Goal: Find contact information: Find contact information

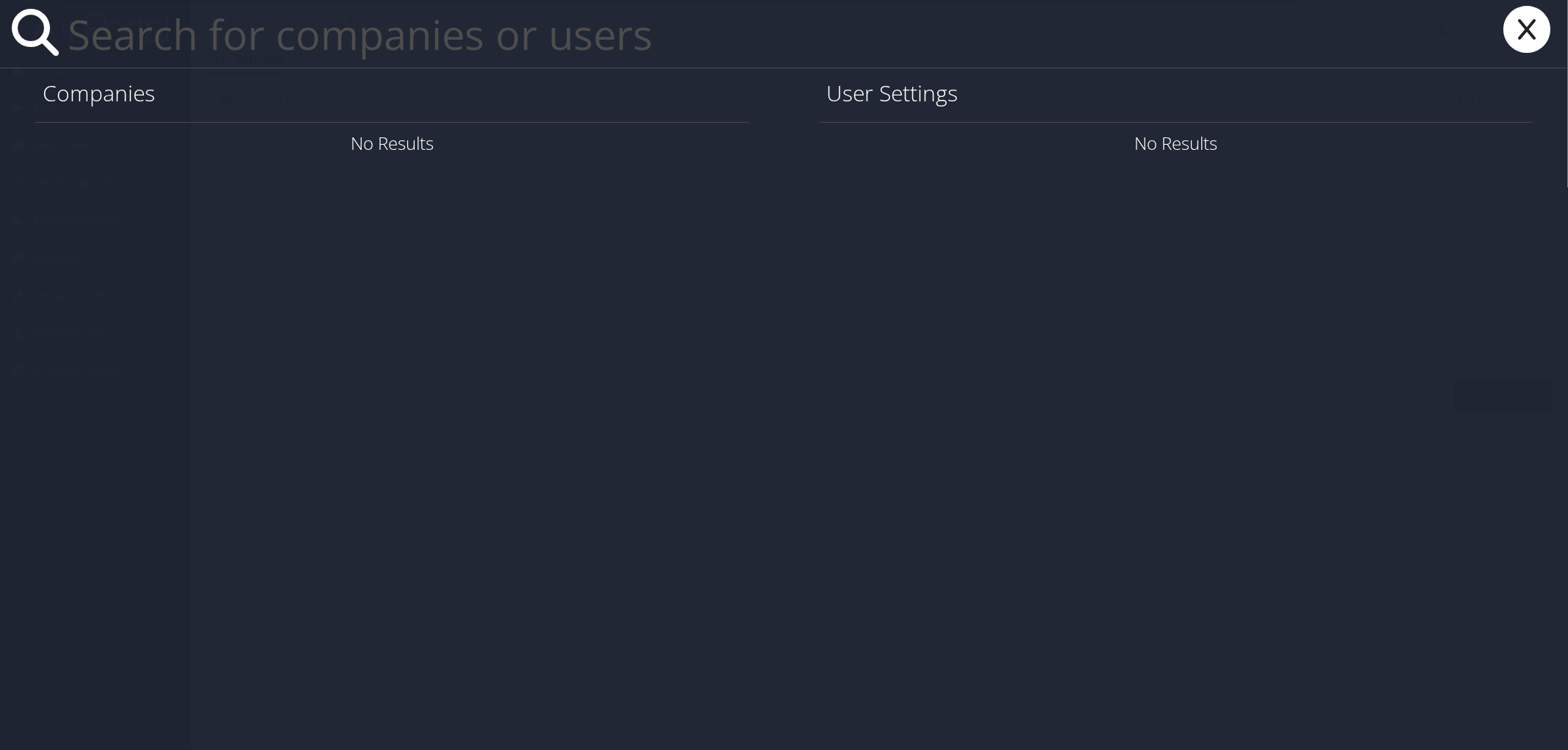
paste input "[PERSON_NAME]"
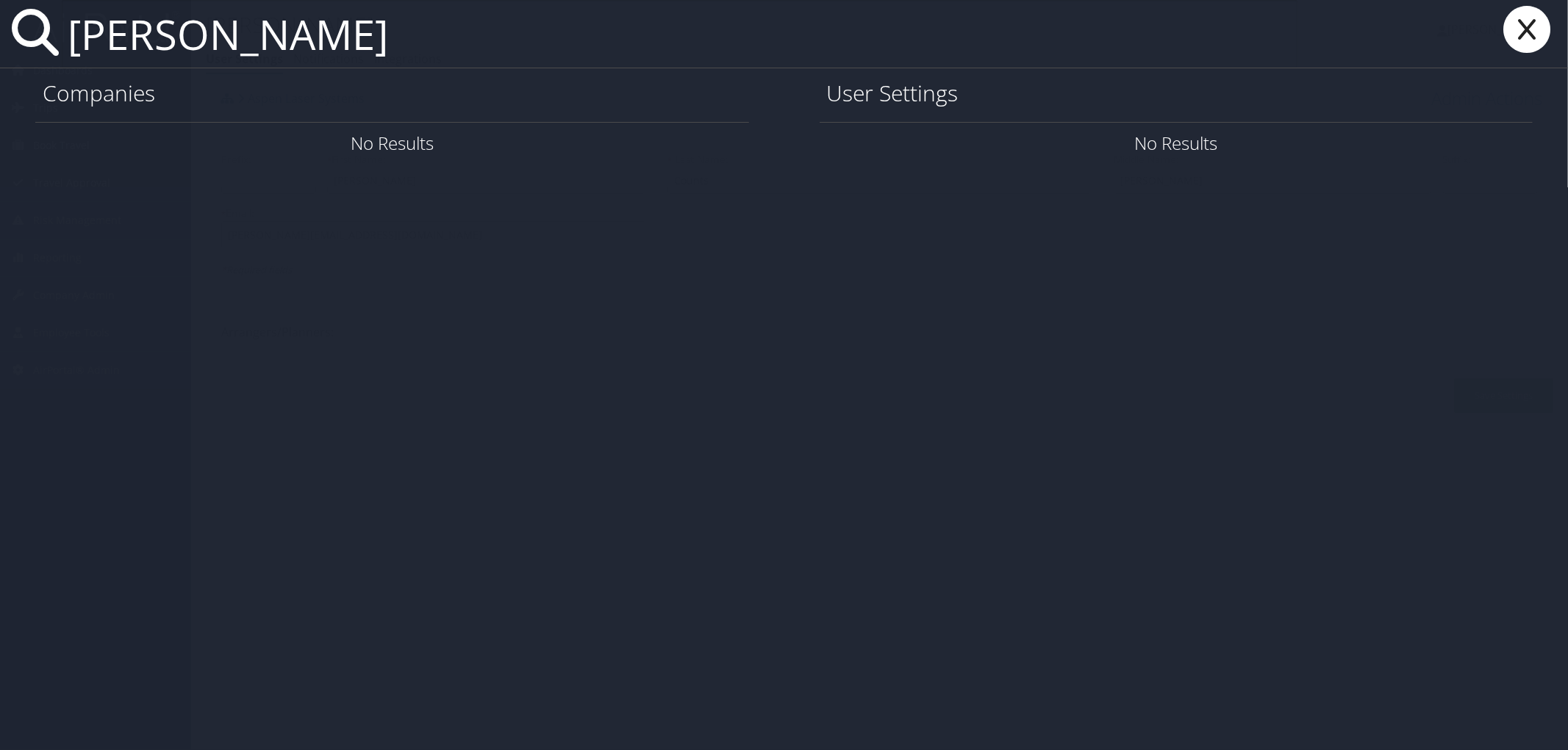
type input "[PERSON_NAME]"
click at [1524, 35] on icon at bounding box center [1527, 29] width 59 height 47
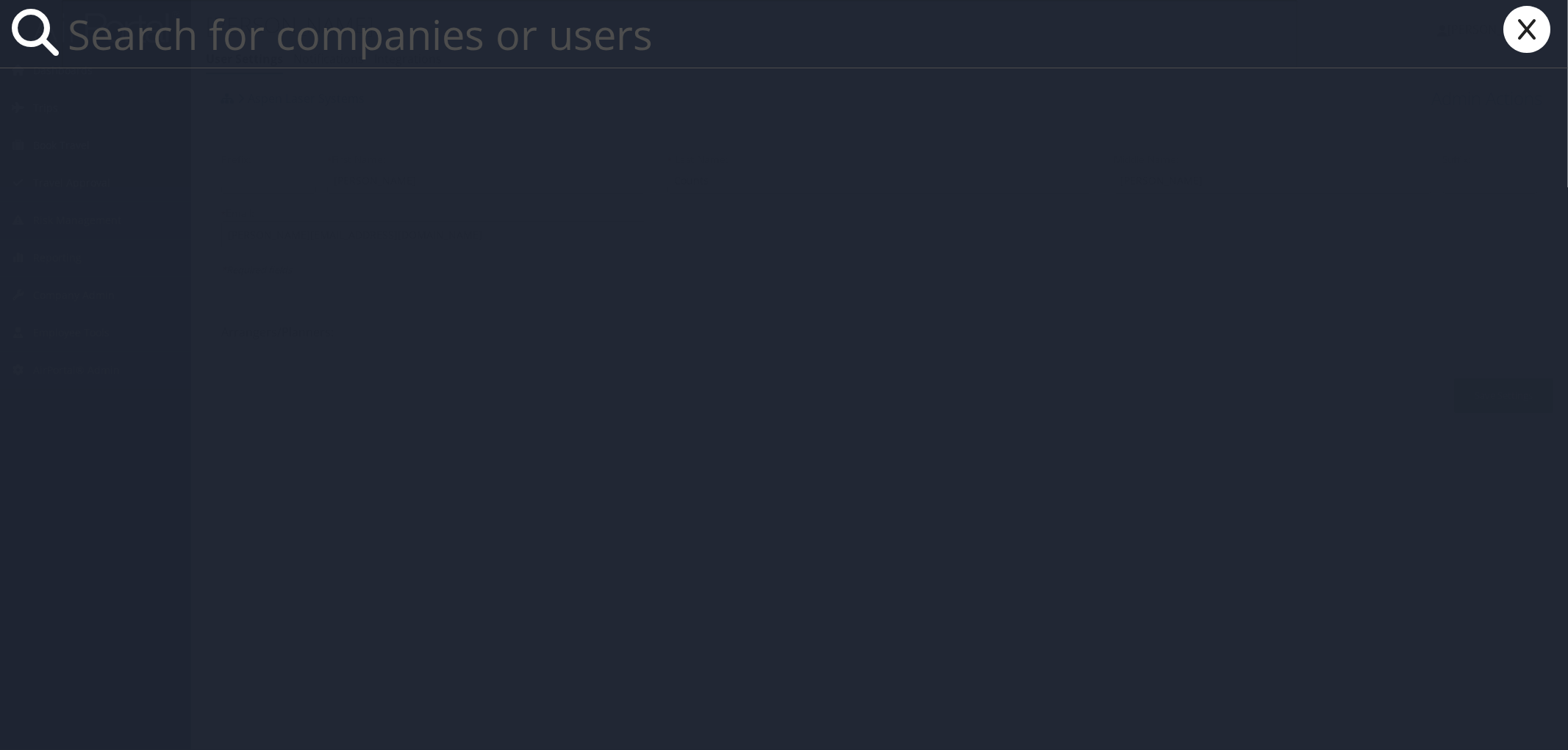
paste input "[EMAIL_ADDRESS][DOMAIN_NAME]"
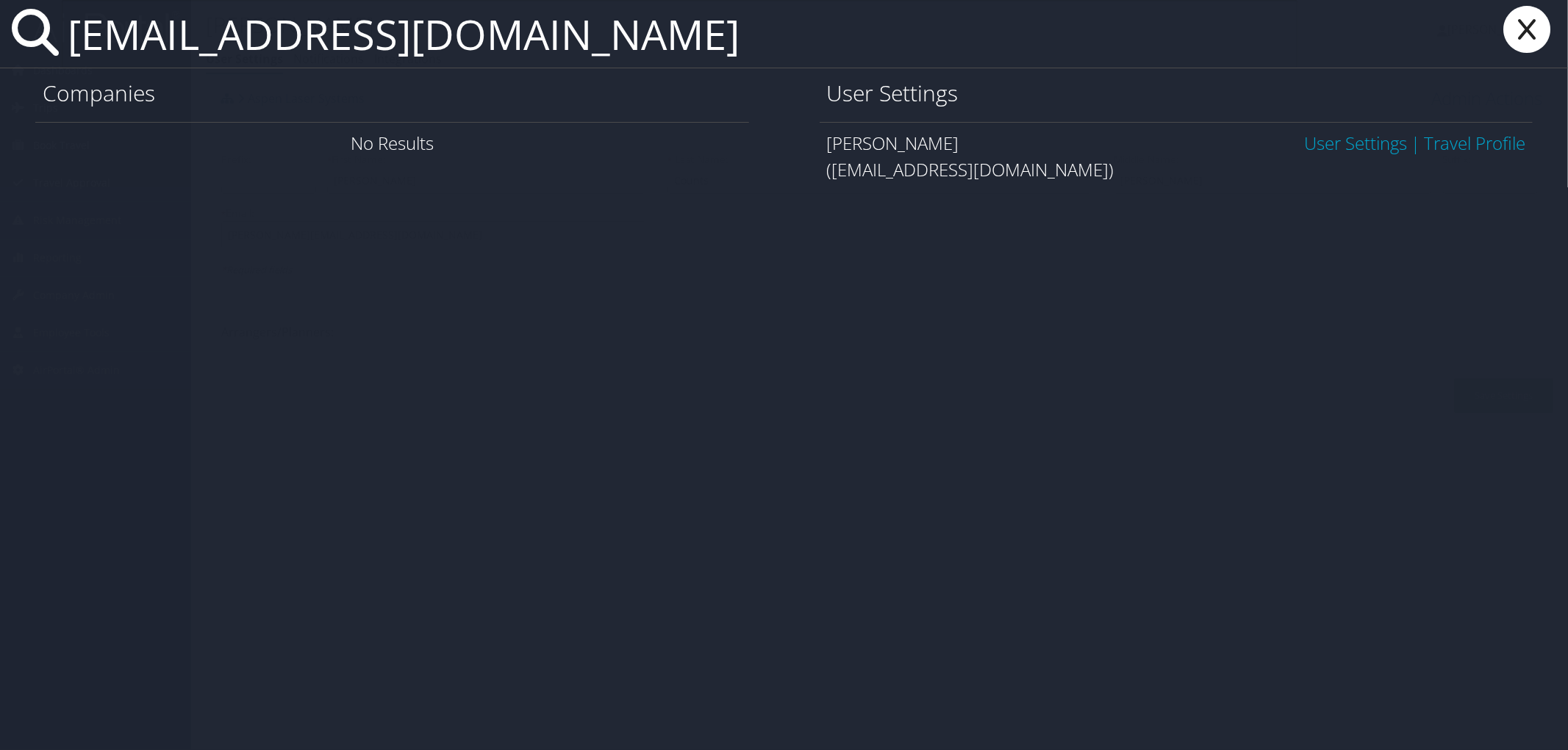
type input "[EMAIL_ADDRESS][DOMAIN_NAME]"
click at [1373, 148] on link "User Settings" at bounding box center [1356, 143] width 103 height 25
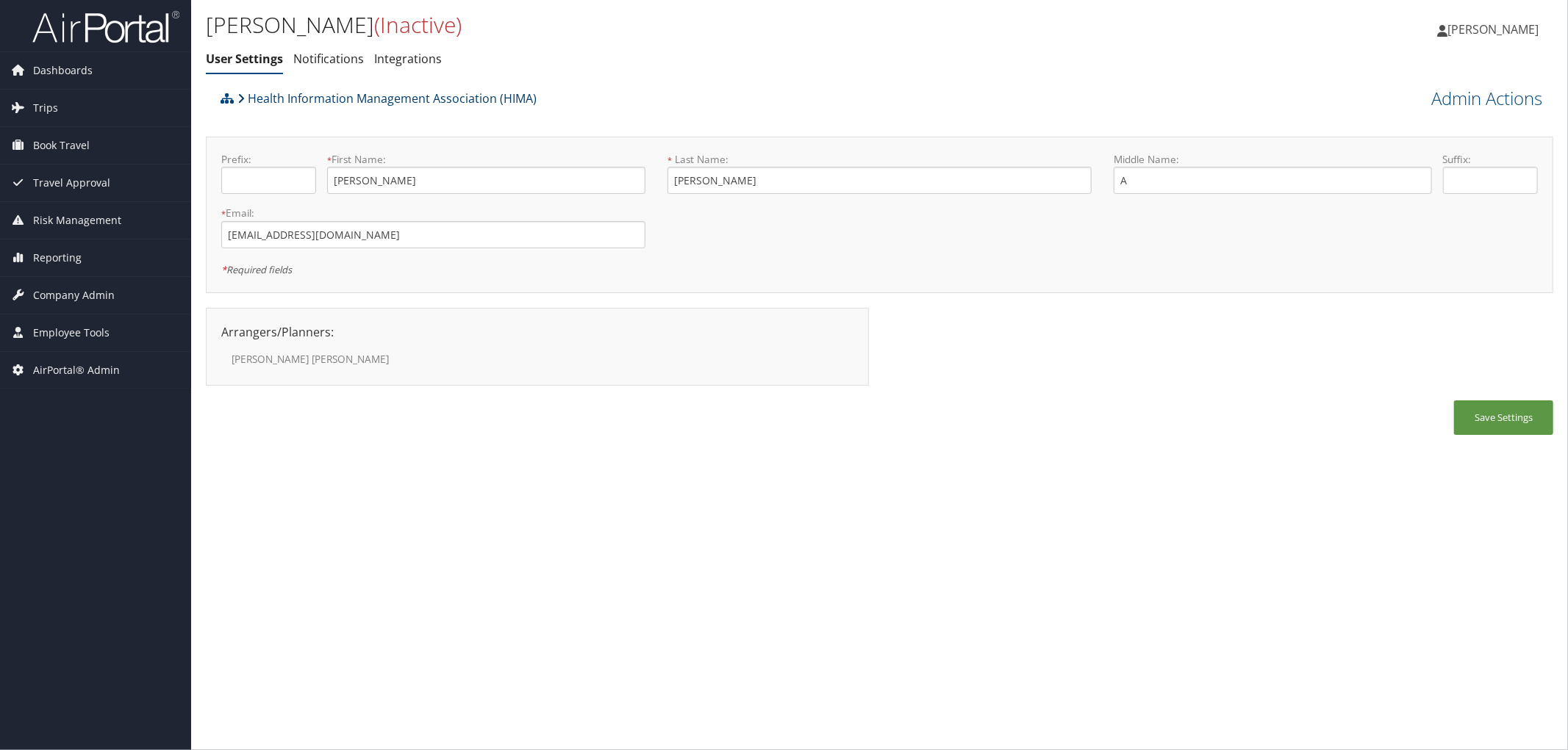
click at [281, 98] on link "Health Information Management Association (HIMA)" at bounding box center [387, 98] width 299 height 29
click at [317, 93] on link "Health Information Management Association (HIMA)" at bounding box center [387, 98] width 299 height 29
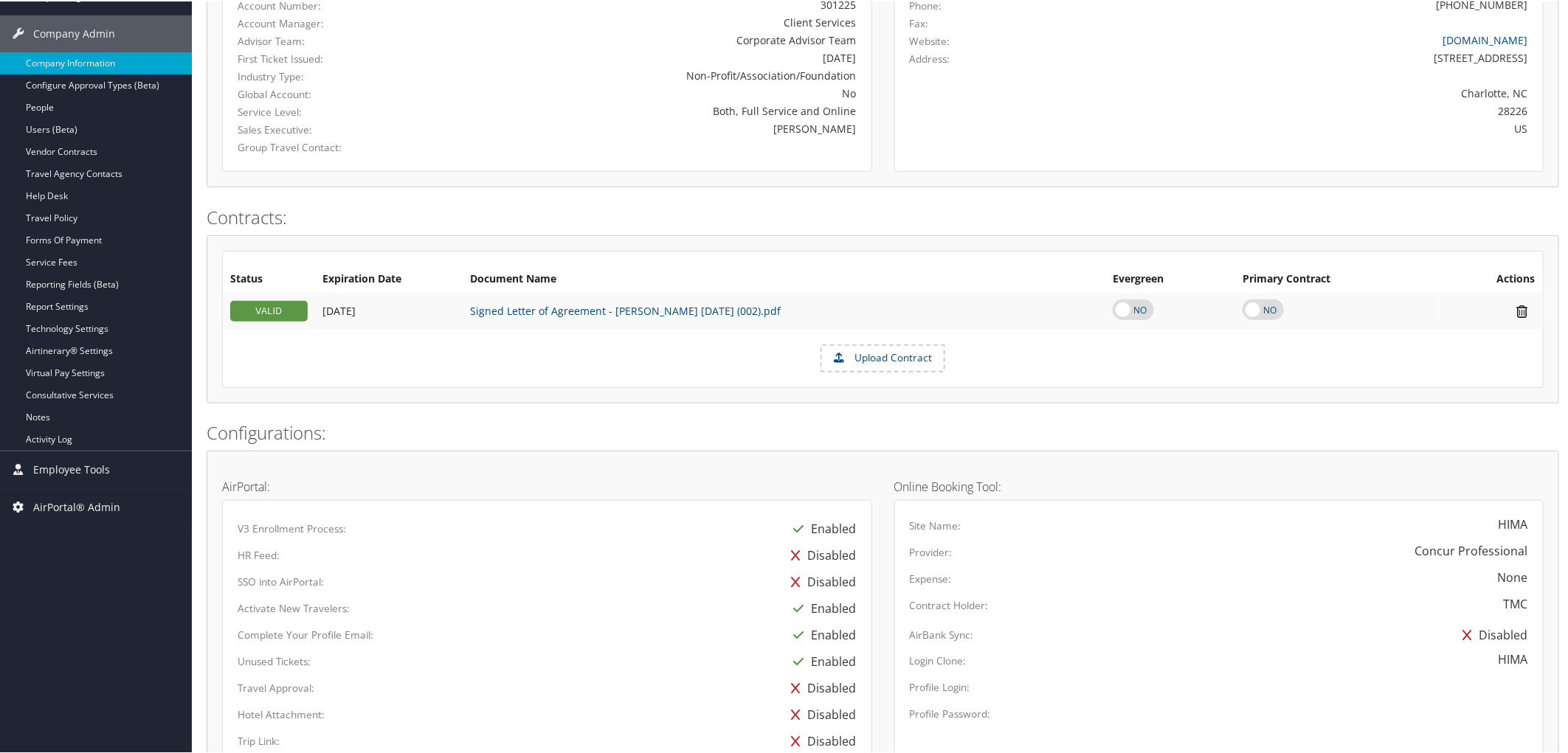
scroll to position [18, 0]
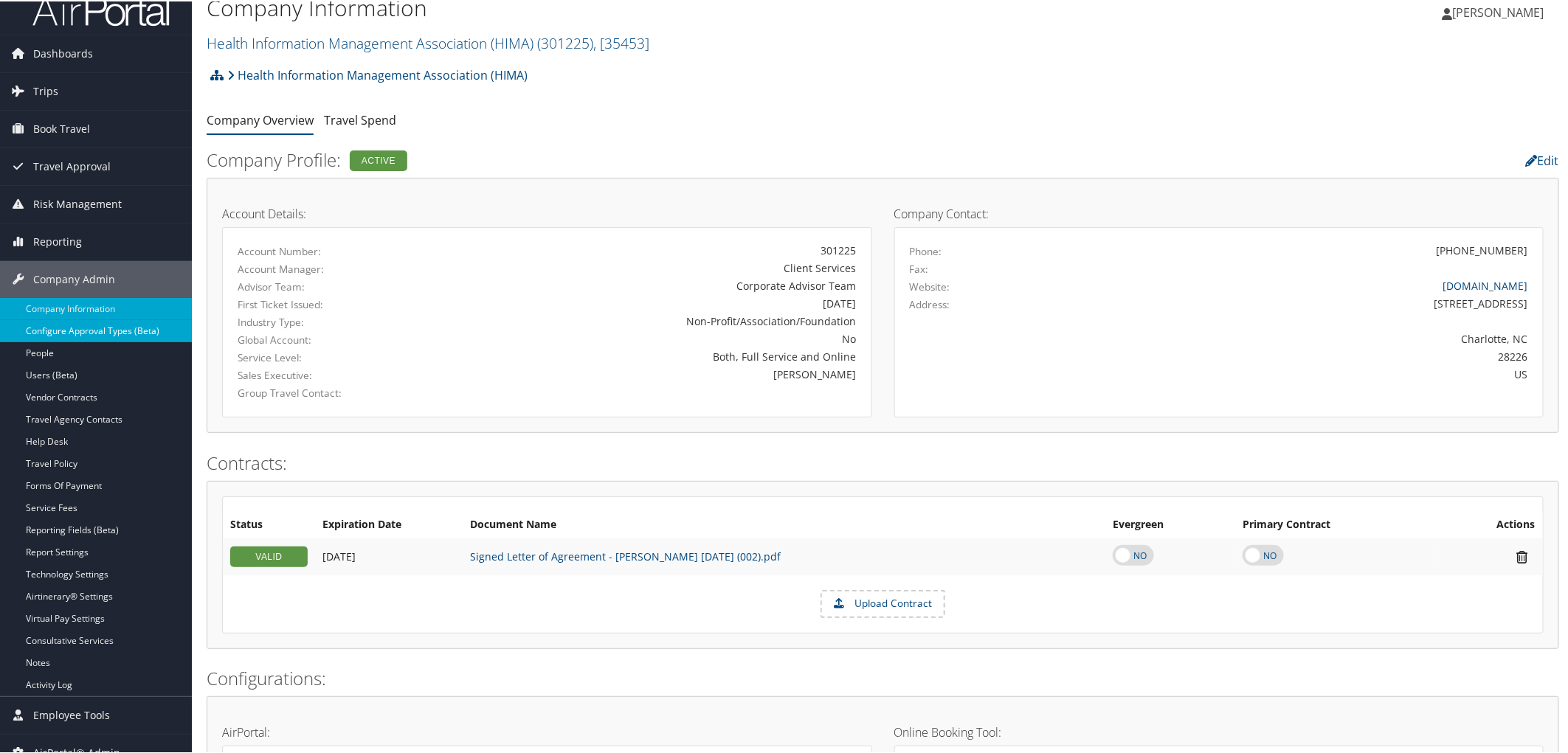
click at [56, 331] on link "Configure Approval Types (Beta)" at bounding box center [95, 330] width 192 height 22
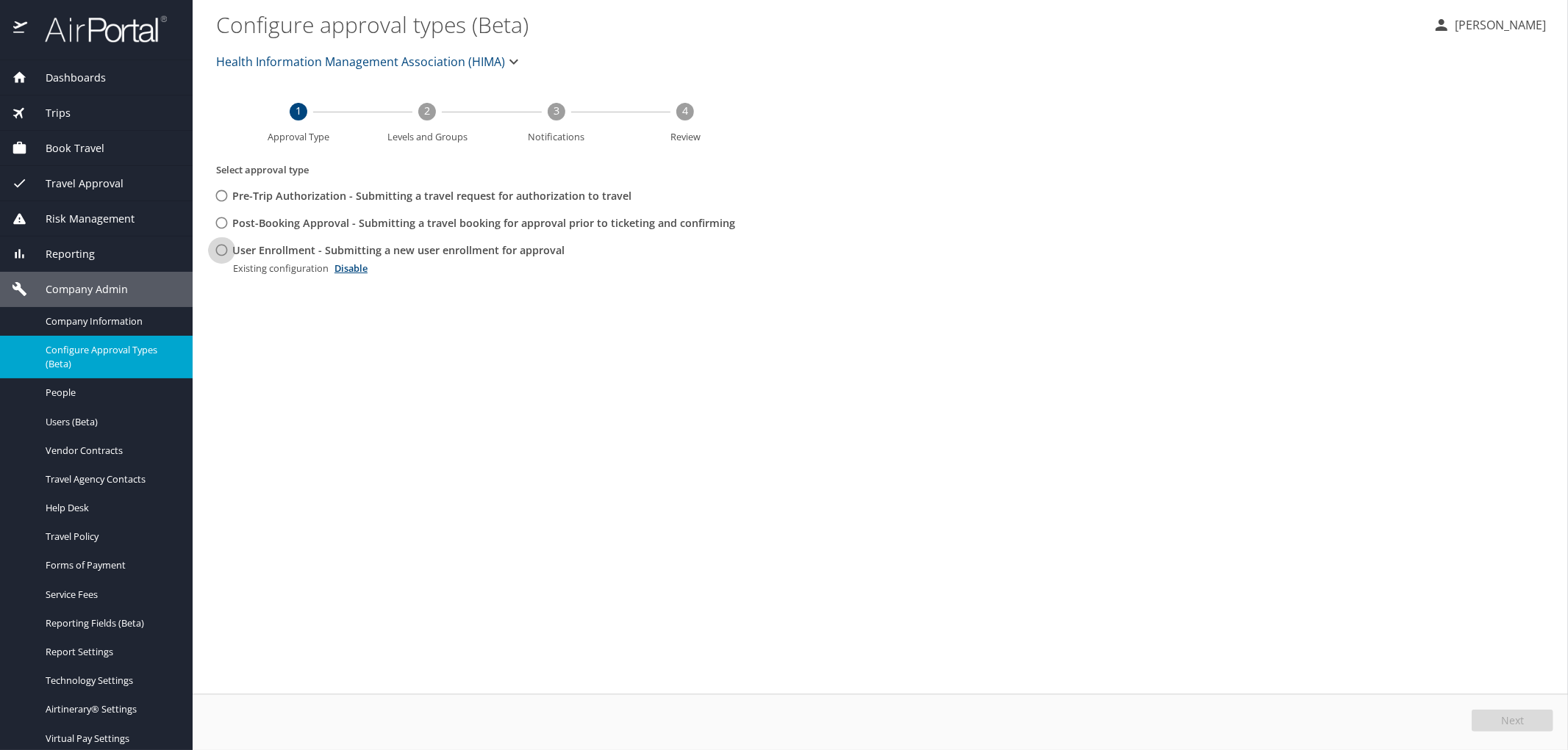
click at [226, 251] on input "User Enrollment - Submitting a new user enrollment for approval" at bounding box center [222, 250] width 27 height 27
radio input "true"
click at [1542, 721] on button "Edit" at bounding box center [1514, 721] width 78 height 22
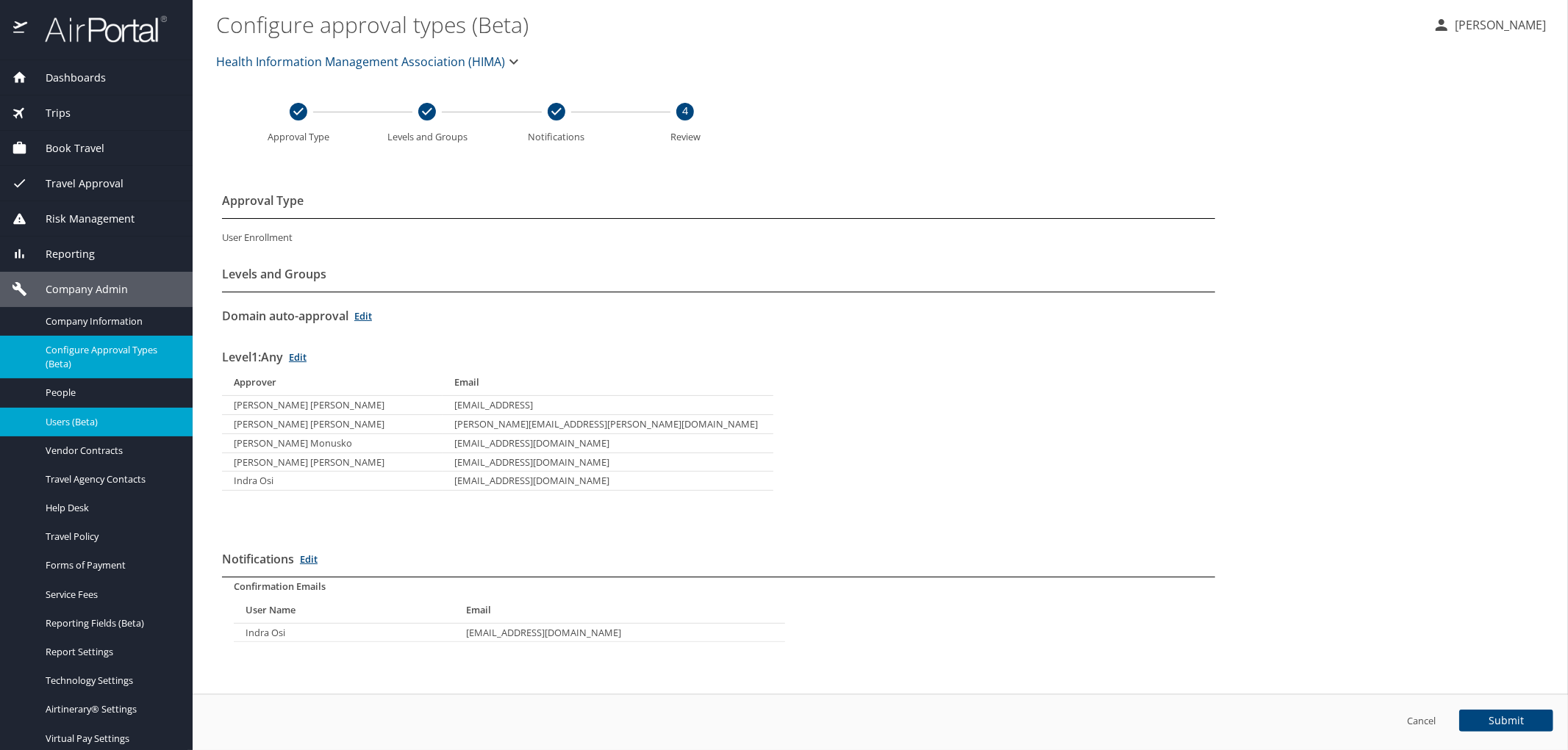
click at [56, 426] on span "Users (Beta)" at bounding box center [110, 422] width 129 height 14
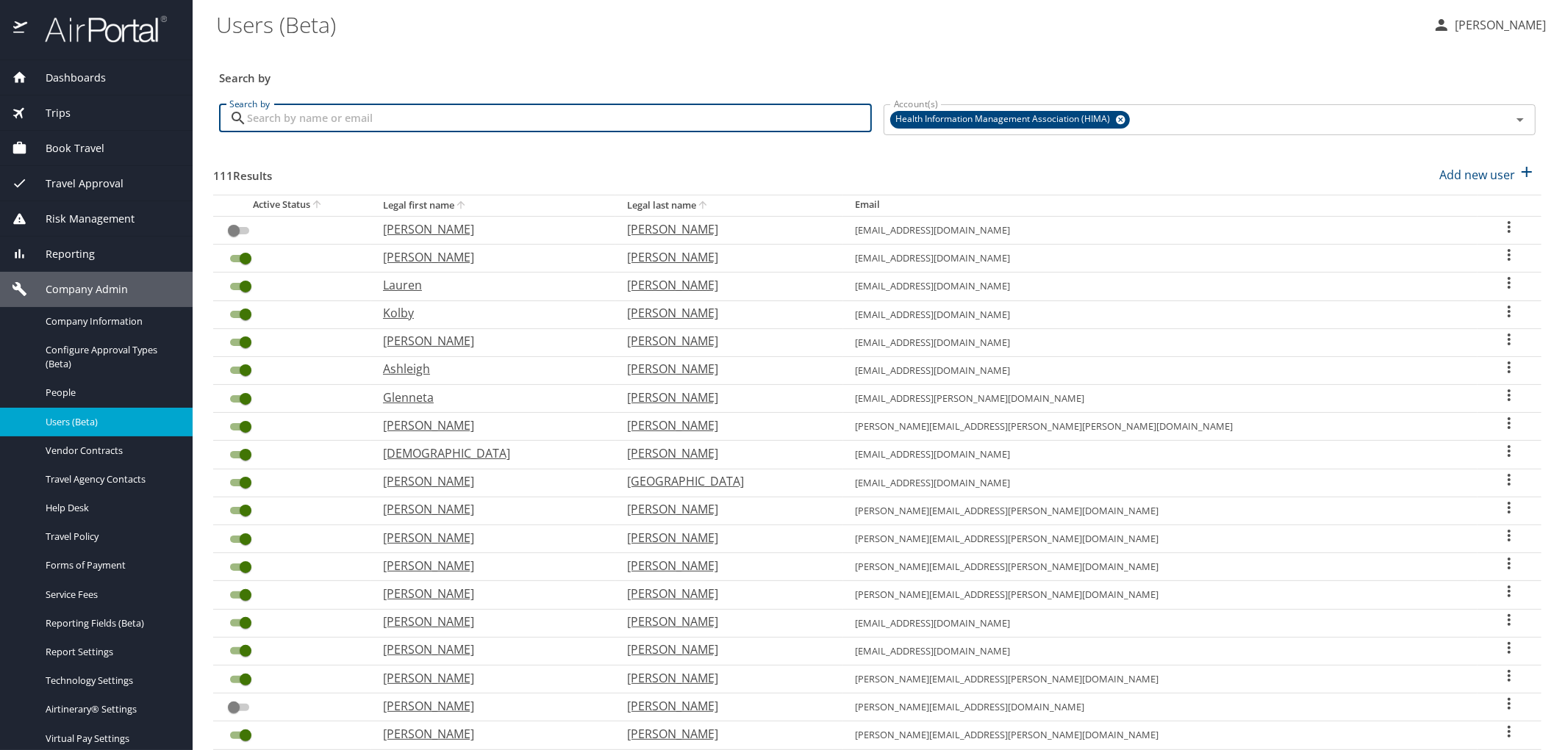
click at [353, 113] on input "Search by" at bounding box center [559, 118] width 624 height 28
paste input "shah.s2000@gmail.com"
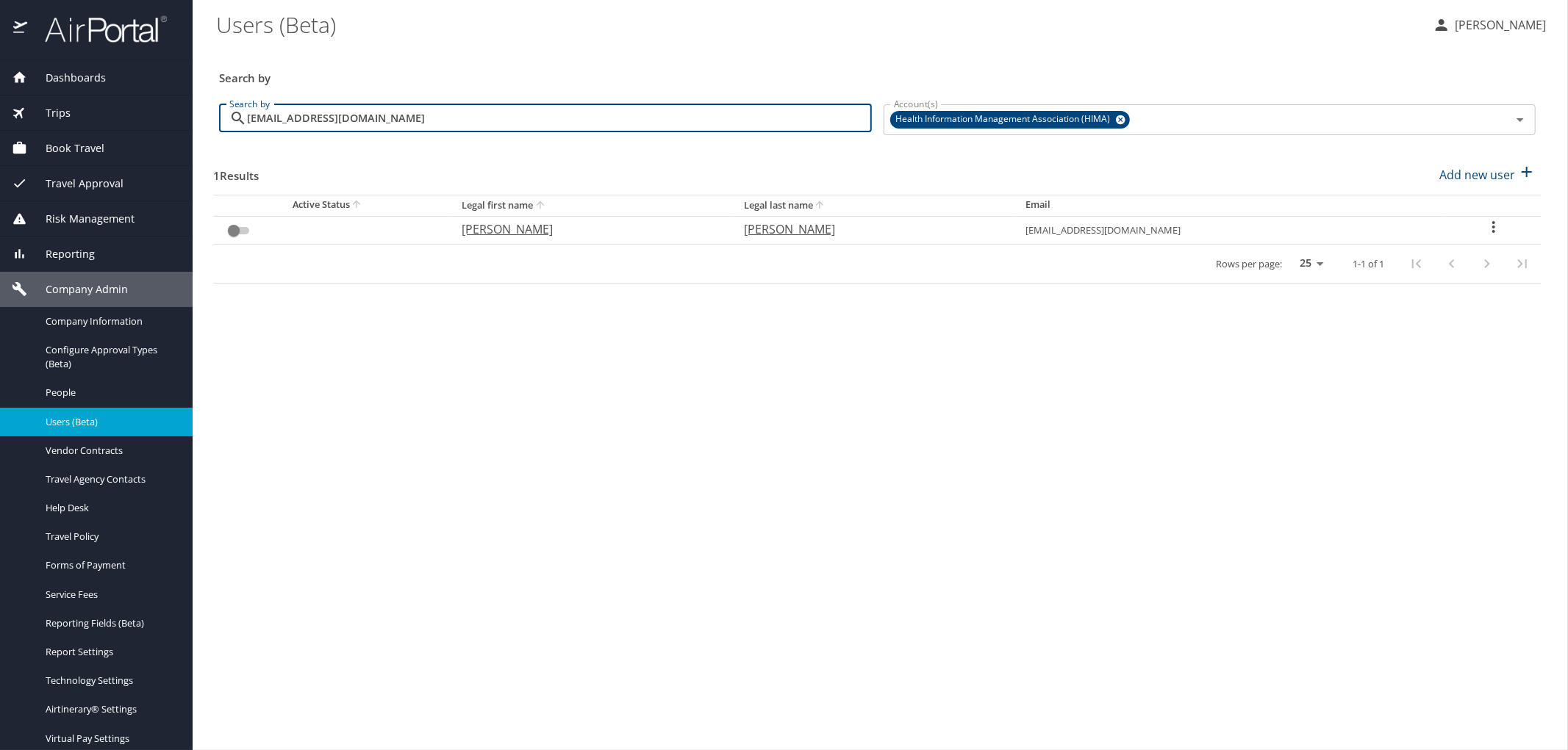
type input "shah.s2000@gmail.com"
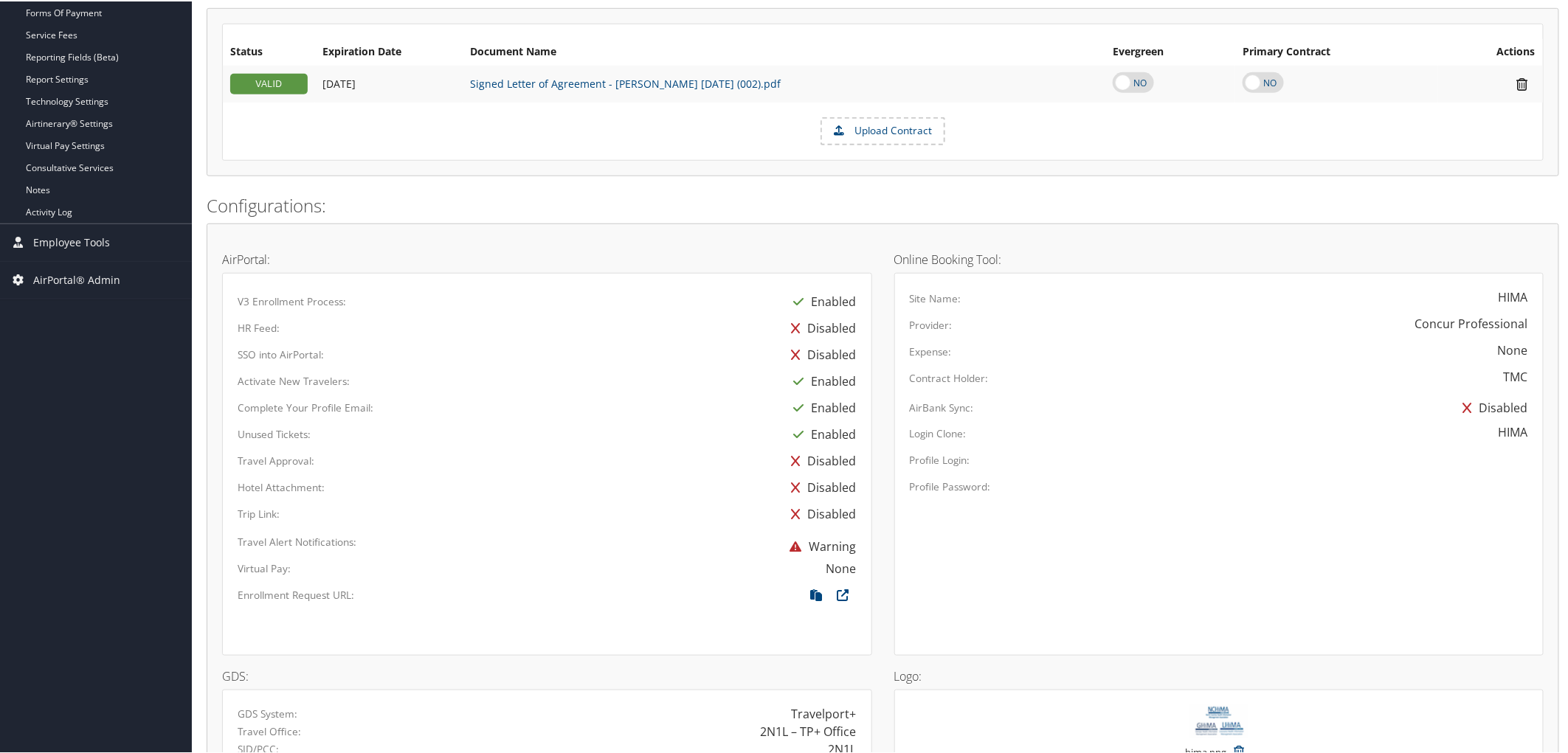
scroll to position [838, 0]
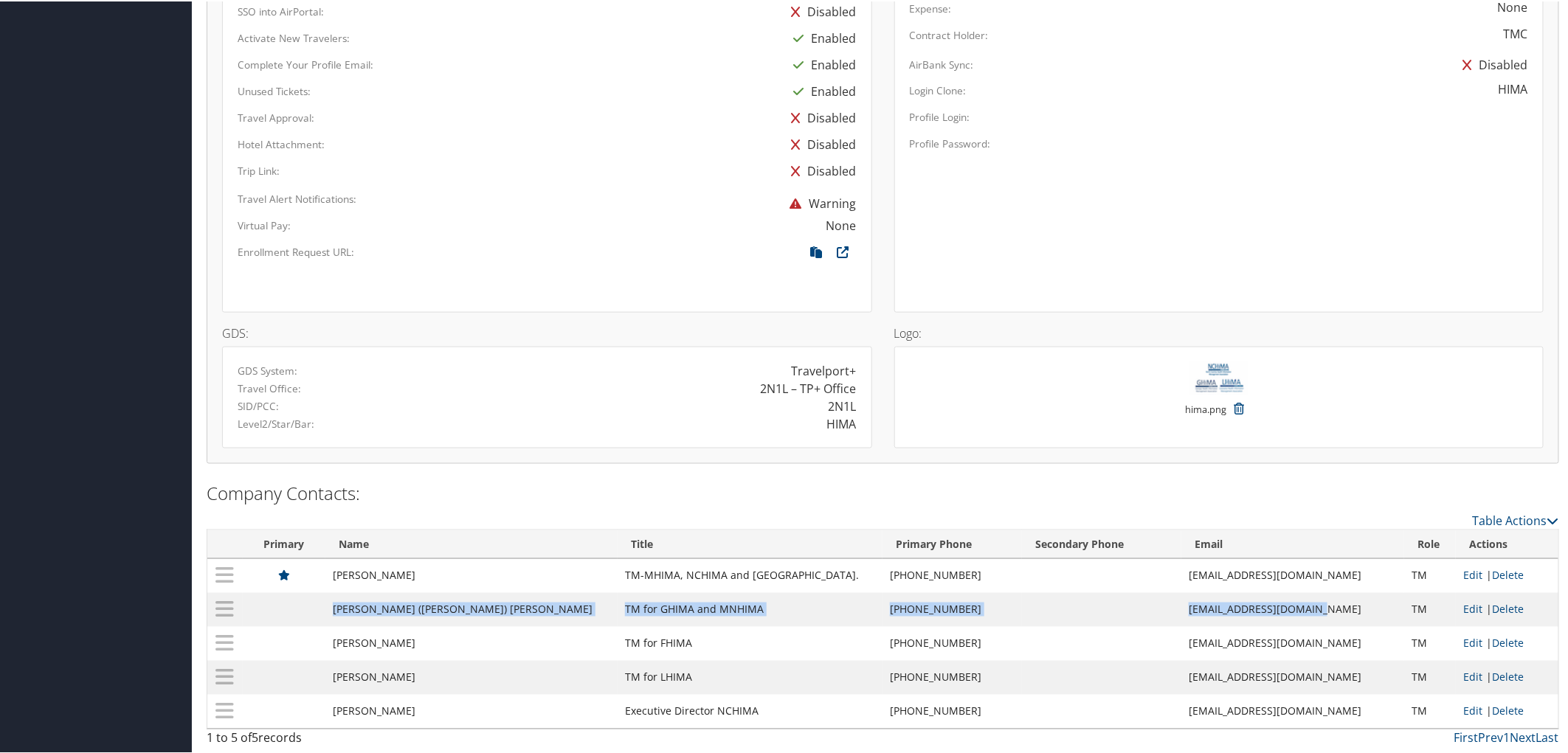
drag, startPoint x: 345, startPoint y: 605, endPoint x: 1263, endPoint y: 615, distance: 918.1
click at [1263, 615] on tr "Susan (Sue) Nathe TM for GHIMA and MNHIMA (320) 491-6190 centraloffice@ghima.or…" at bounding box center [883, 608] width 1351 height 34
copy tr "Susan (Sue) Nathe TM for GHIMA and MNHIMA (320) 491-6190 centraloffice@ghima.org"
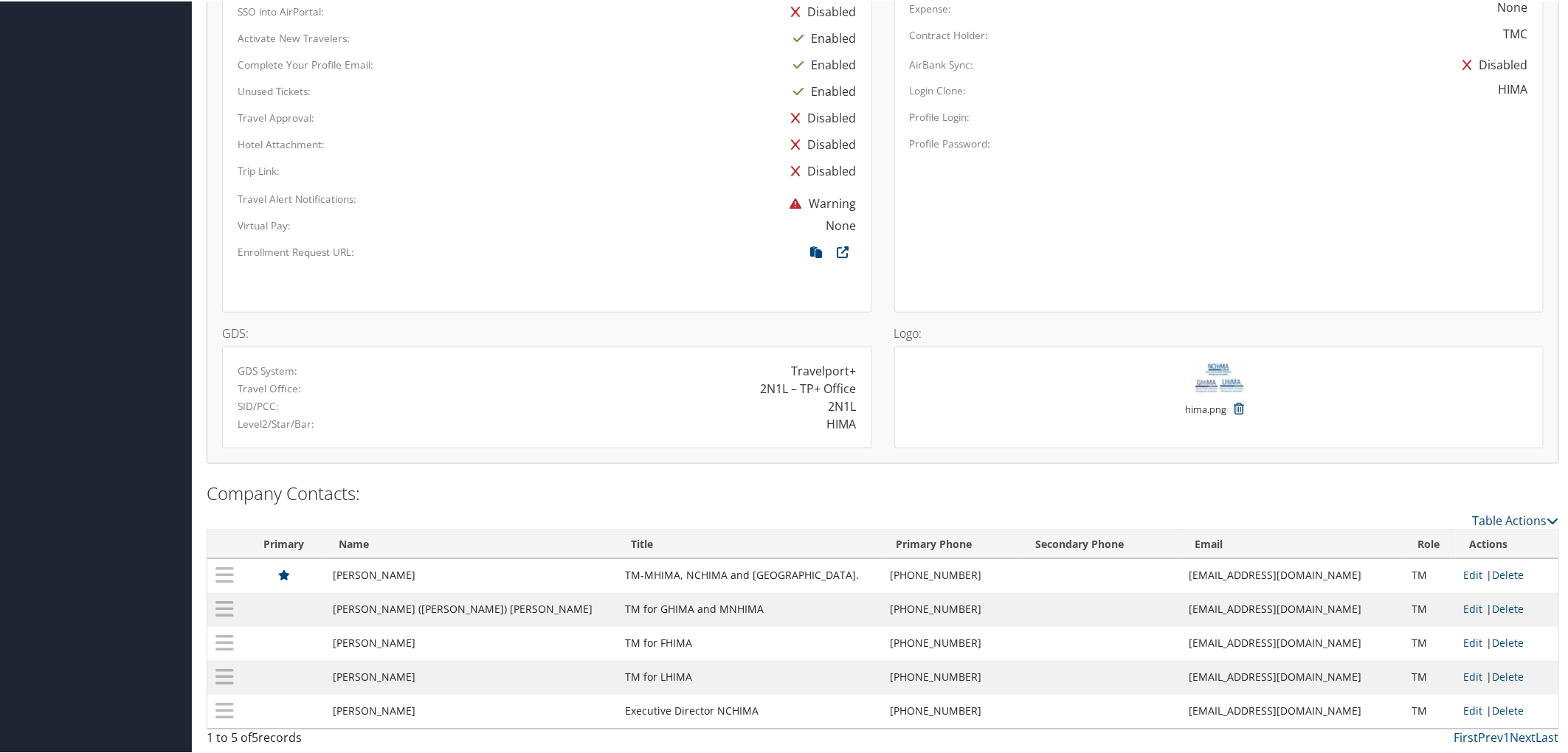
click at [1022, 631] on td at bounding box center [1102, 642] width 159 height 34
drag, startPoint x: 1137, startPoint y: 604, endPoint x: 1263, endPoint y: 610, distance: 126.1
click at [1263, 610] on td "centraloffice@ghima.org" at bounding box center [1293, 608] width 223 height 34
copy td "centraloffice@ghima.org"
